Goal: Task Accomplishment & Management: Complete application form

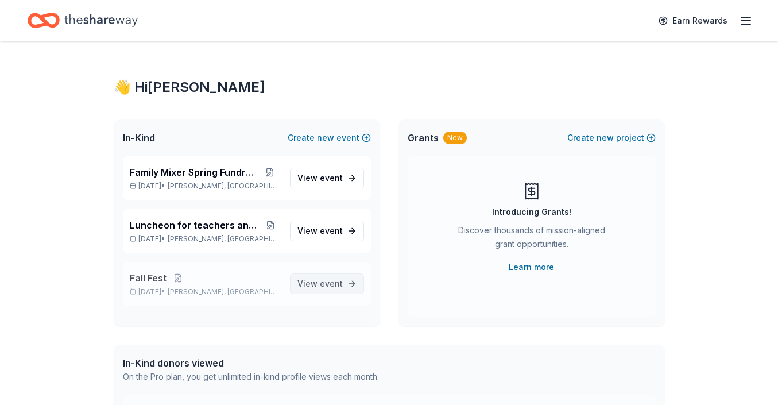
click at [312, 287] on span "View event" at bounding box center [319, 284] width 45 height 14
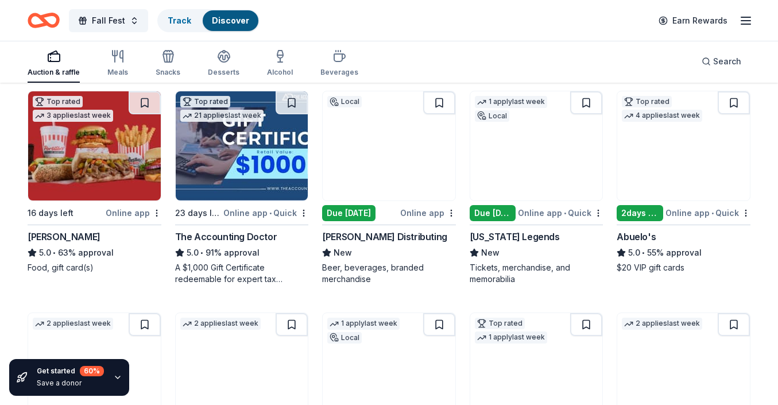
scroll to position [345, 0]
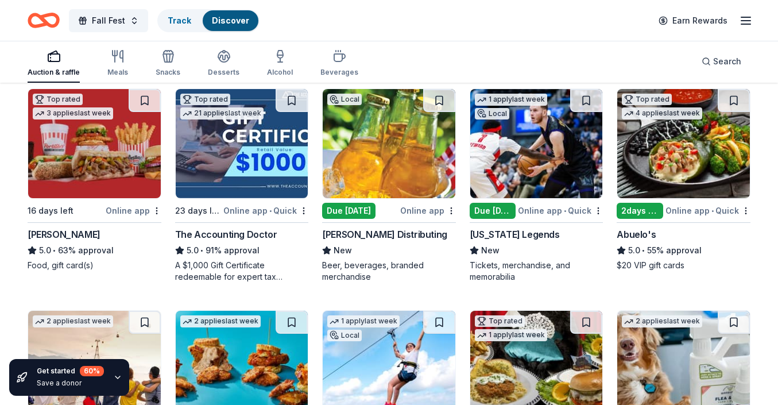
click at [474, 207] on div "Due [DATE]" at bounding box center [493, 211] width 47 height 16
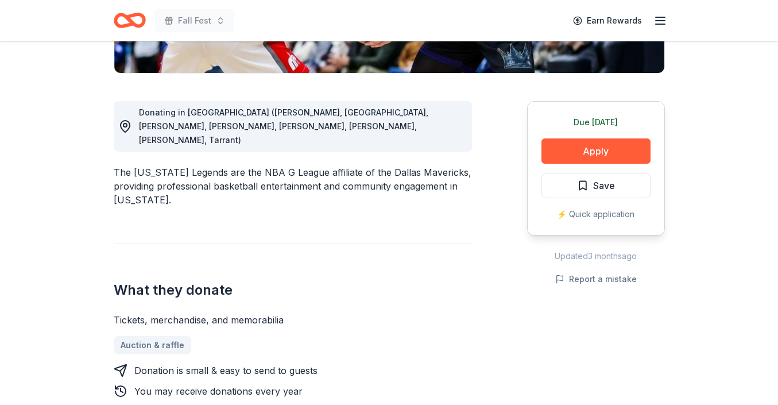
scroll to position [253, 0]
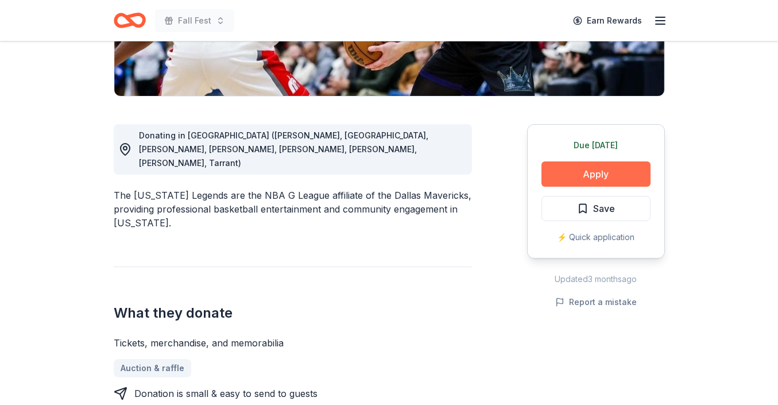
click at [587, 169] on button "Apply" at bounding box center [596, 173] width 109 height 25
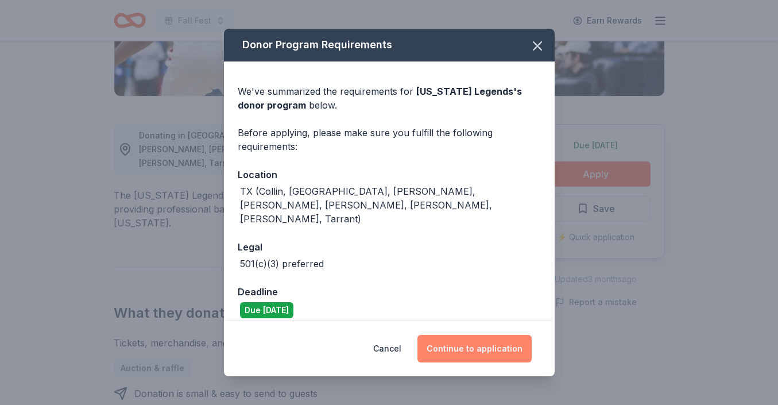
click at [443, 341] on button "Continue to application" at bounding box center [474, 349] width 114 height 28
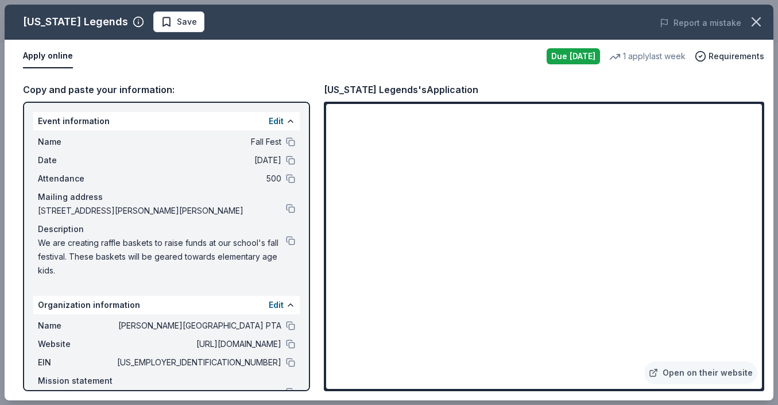
click at [310, 100] on div "Copy and paste your information: Event information Edit Name Fall Fest Date [DA…" at bounding box center [389, 236] width 769 height 327
click at [316, 106] on div "Copy and paste your information: Event information Edit Name Fall Fest Date [DA…" at bounding box center [389, 236] width 769 height 327
click at [315, 106] on div "Copy and paste your information: Event information Edit Name Fall Fest Date [DA…" at bounding box center [389, 236] width 769 height 327
click at [316, 130] on div "Copy and paste your information: Event information Edit Name Fall Fest Date [DA…" at bounding box center [389, 236] width 769 height 327
click at [741, 80] on div "Copy and paste your information: Event information Edit Name Fall Fest Date [DA…" at bounding box center [389, 236] width 769 height 327
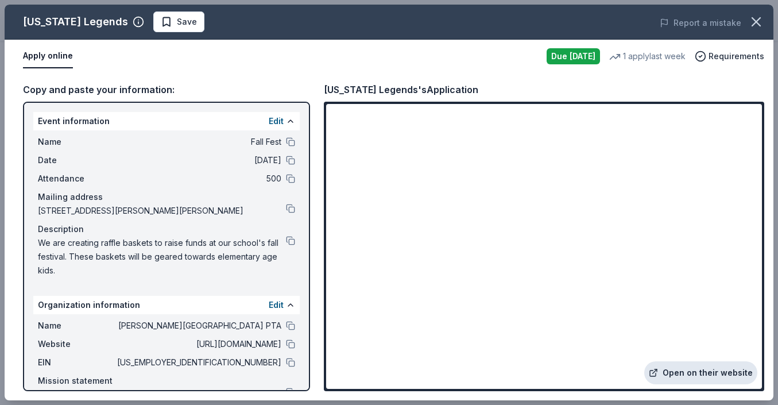
click at [699, 375] on link "Open on their website" at bounding box center [700, 372] width 113 height 23
